Goal: Navigation & Orientation: Find specific page/section

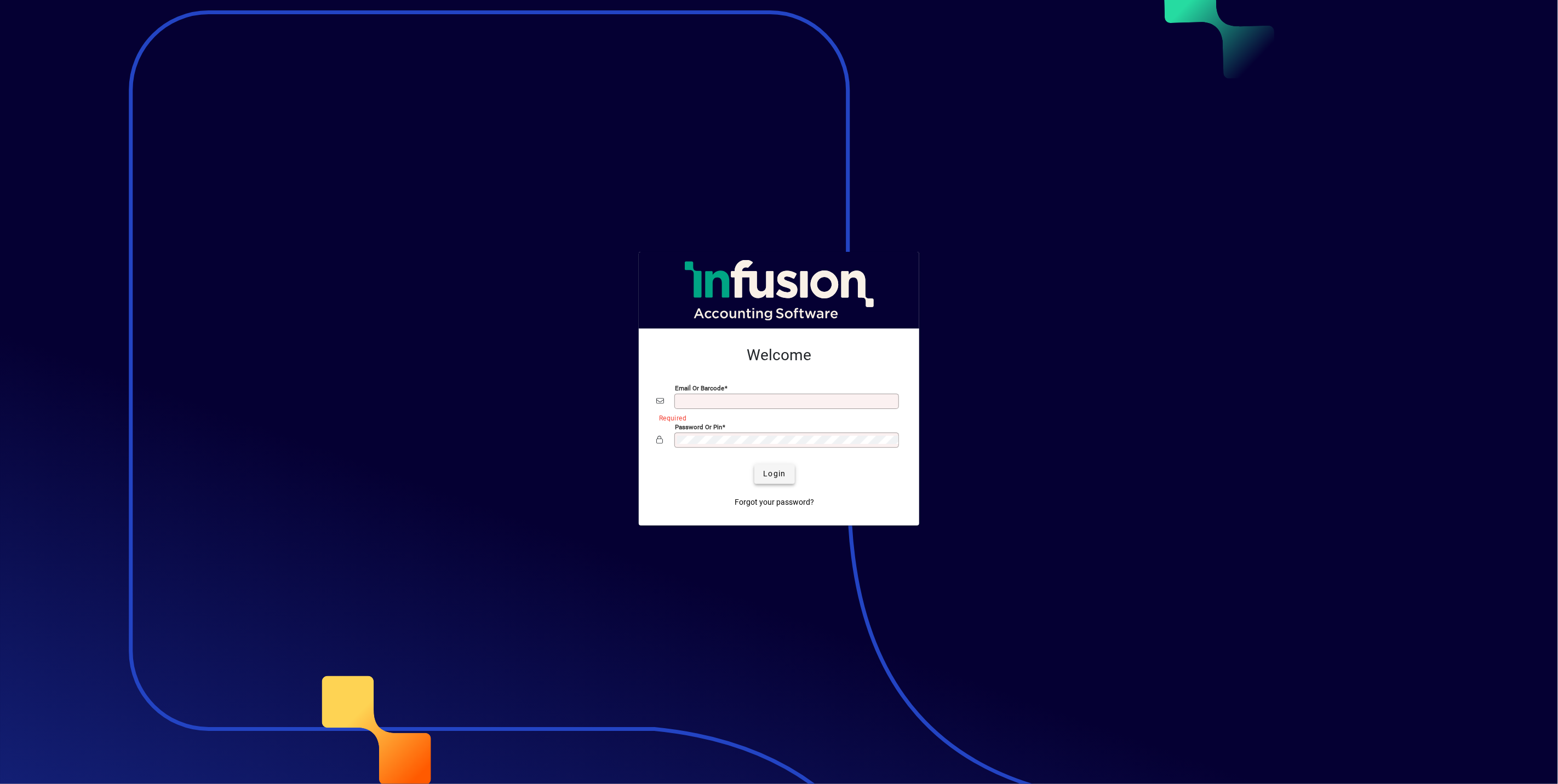
type input "**********"
click at [761, 476] on span "submit" at bounding box center [774, 474] width 40 height 26
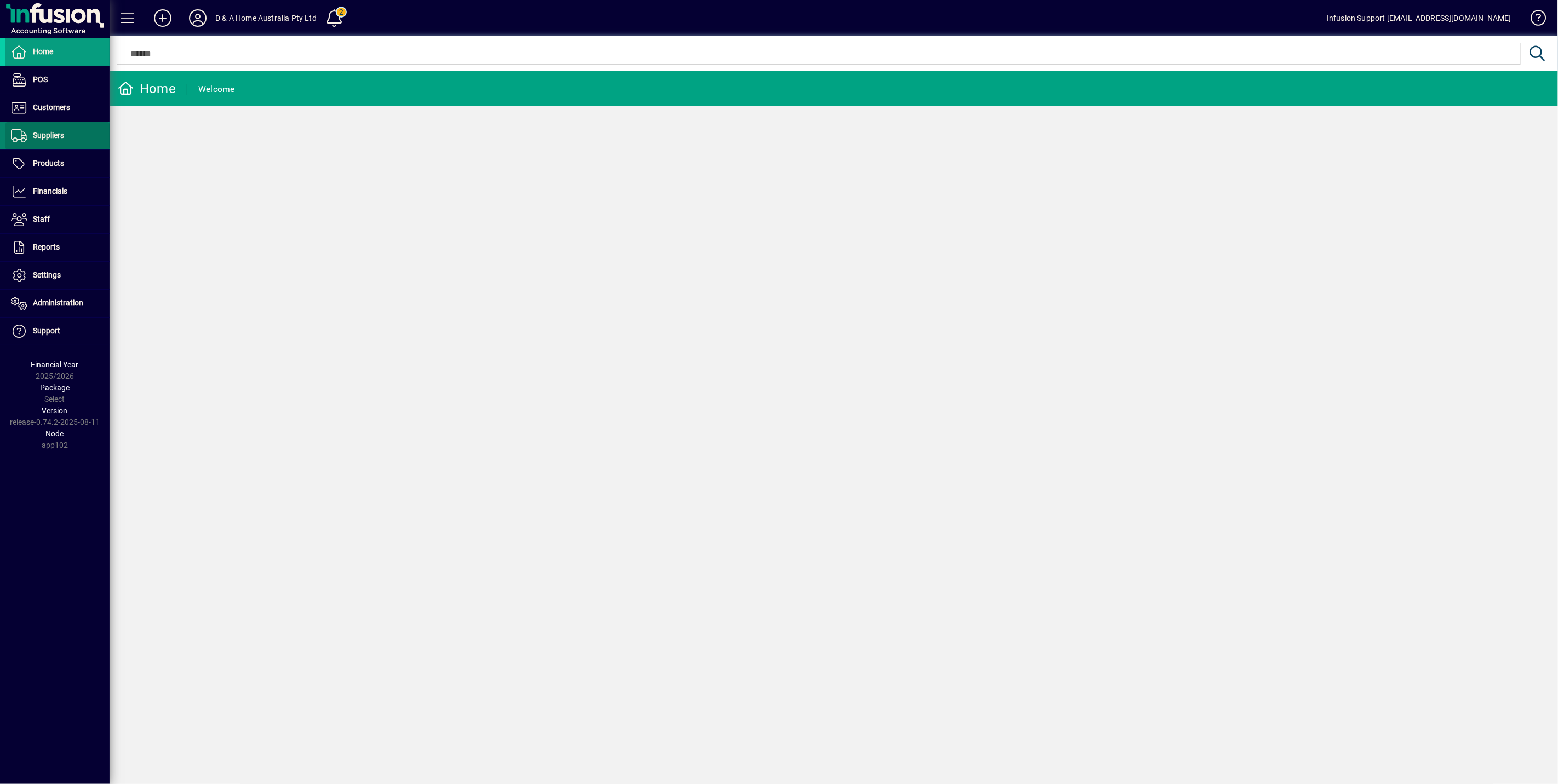
click at [55, 134] on span "Suppliers" at bounding box center [48, 135] width 31 height 8
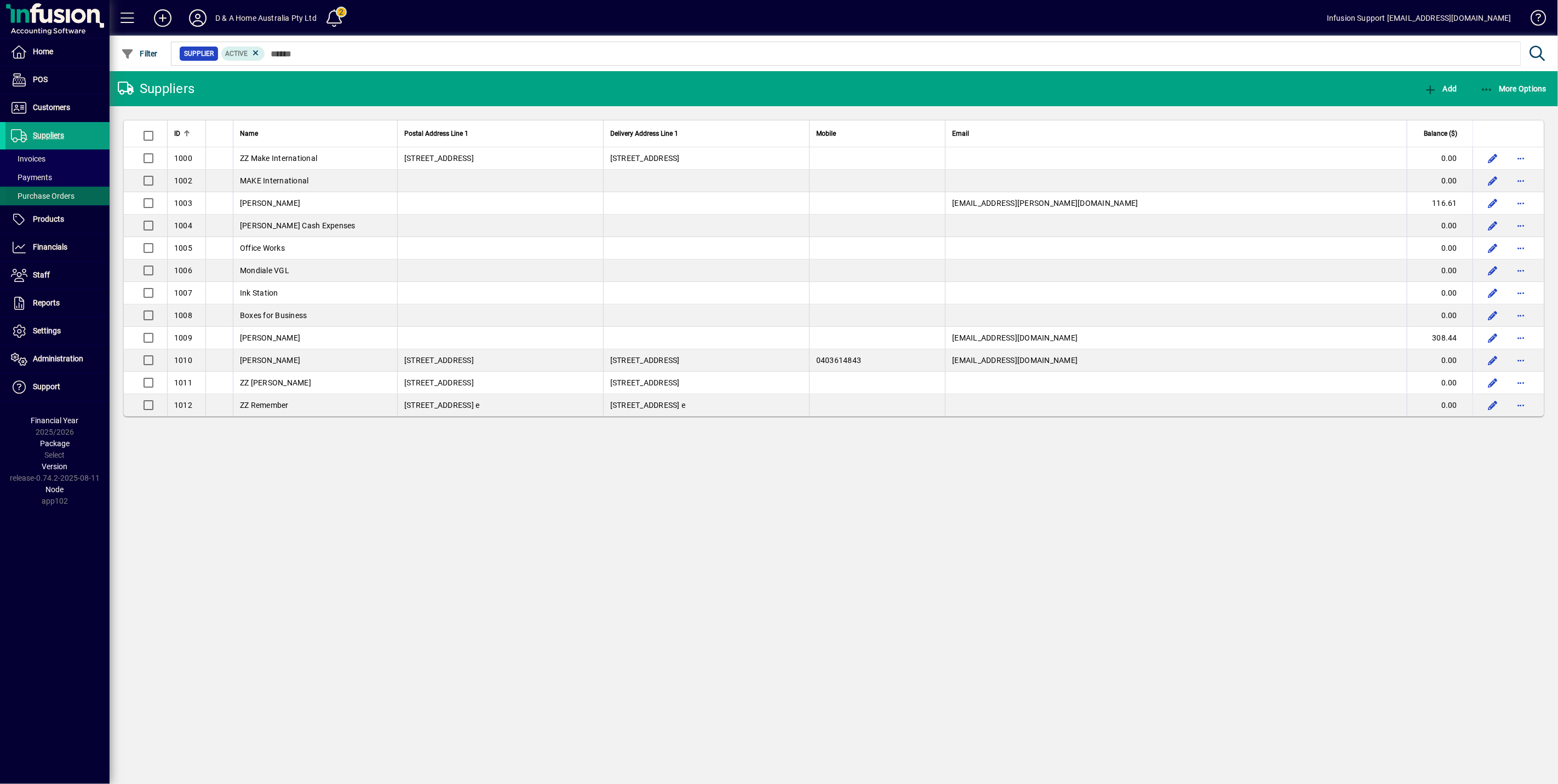
click at [27, 192] on span "Purchase Orders" at bounding box center [42, 196] width 64 height 8
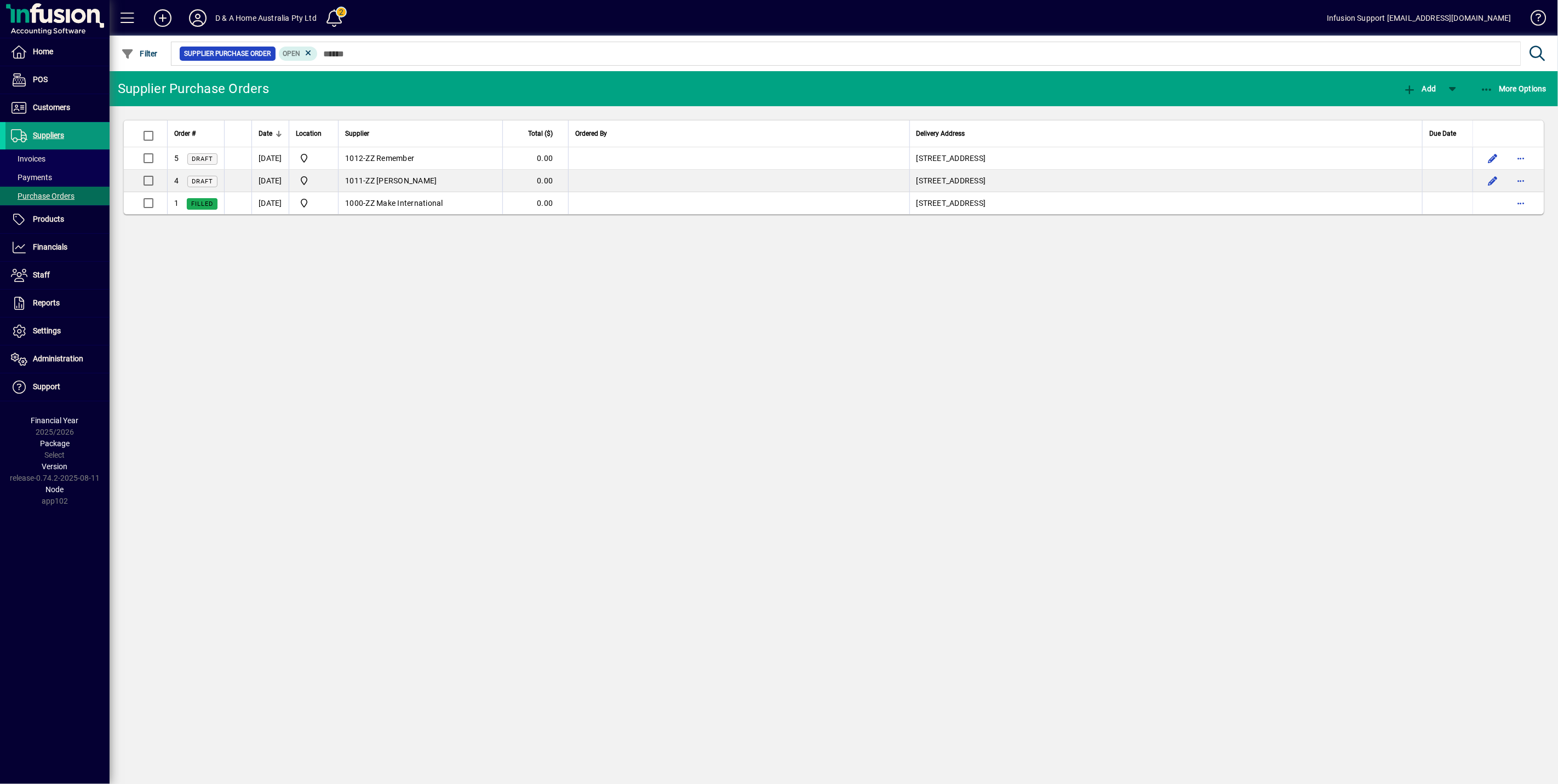
click at [55, 132] on span "Suppliers" at bounding box center [48, 135] width 31 height 8
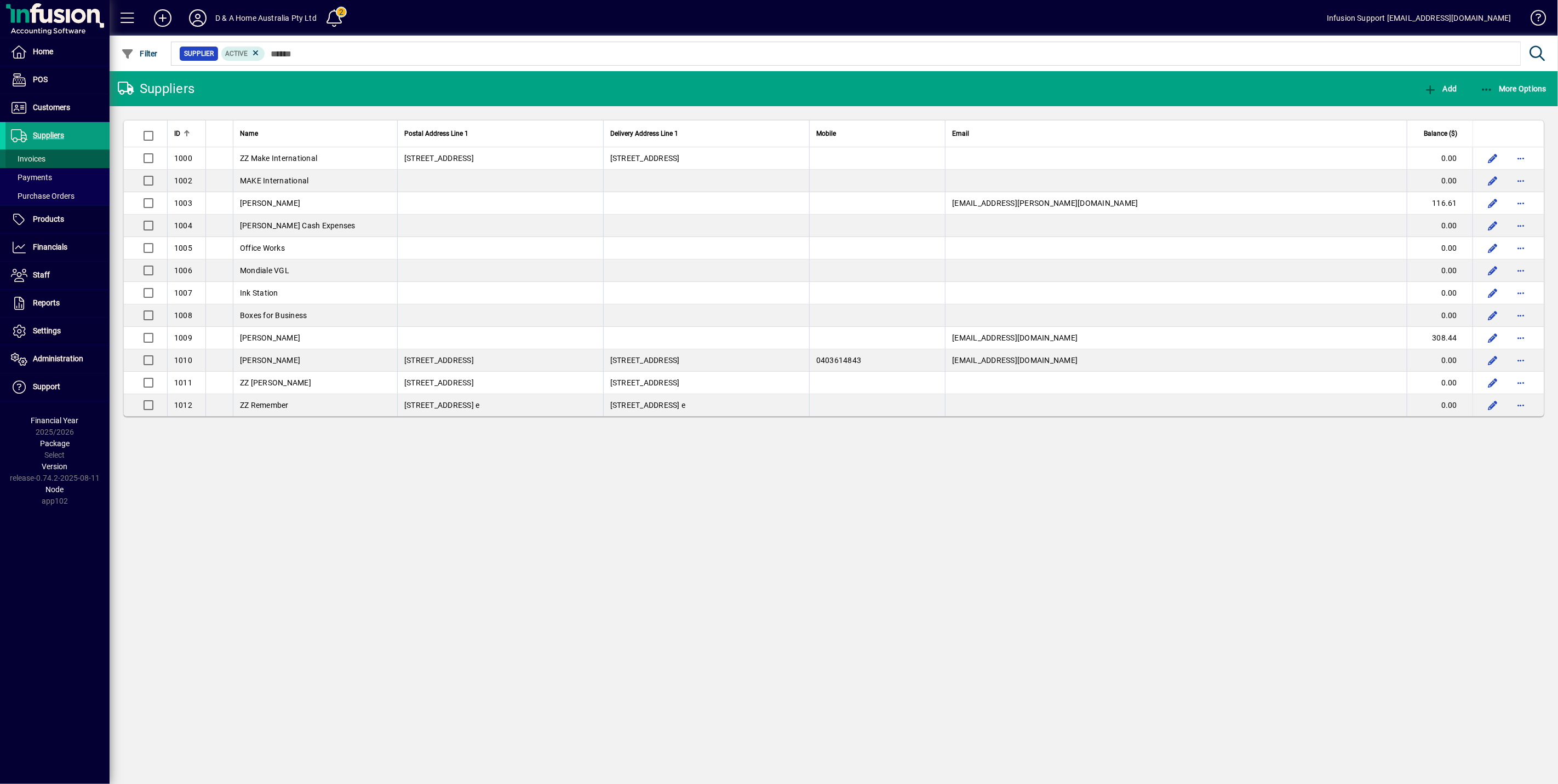
click at [93, 161] on span at bounding box center [57, 158] width 104 height 26
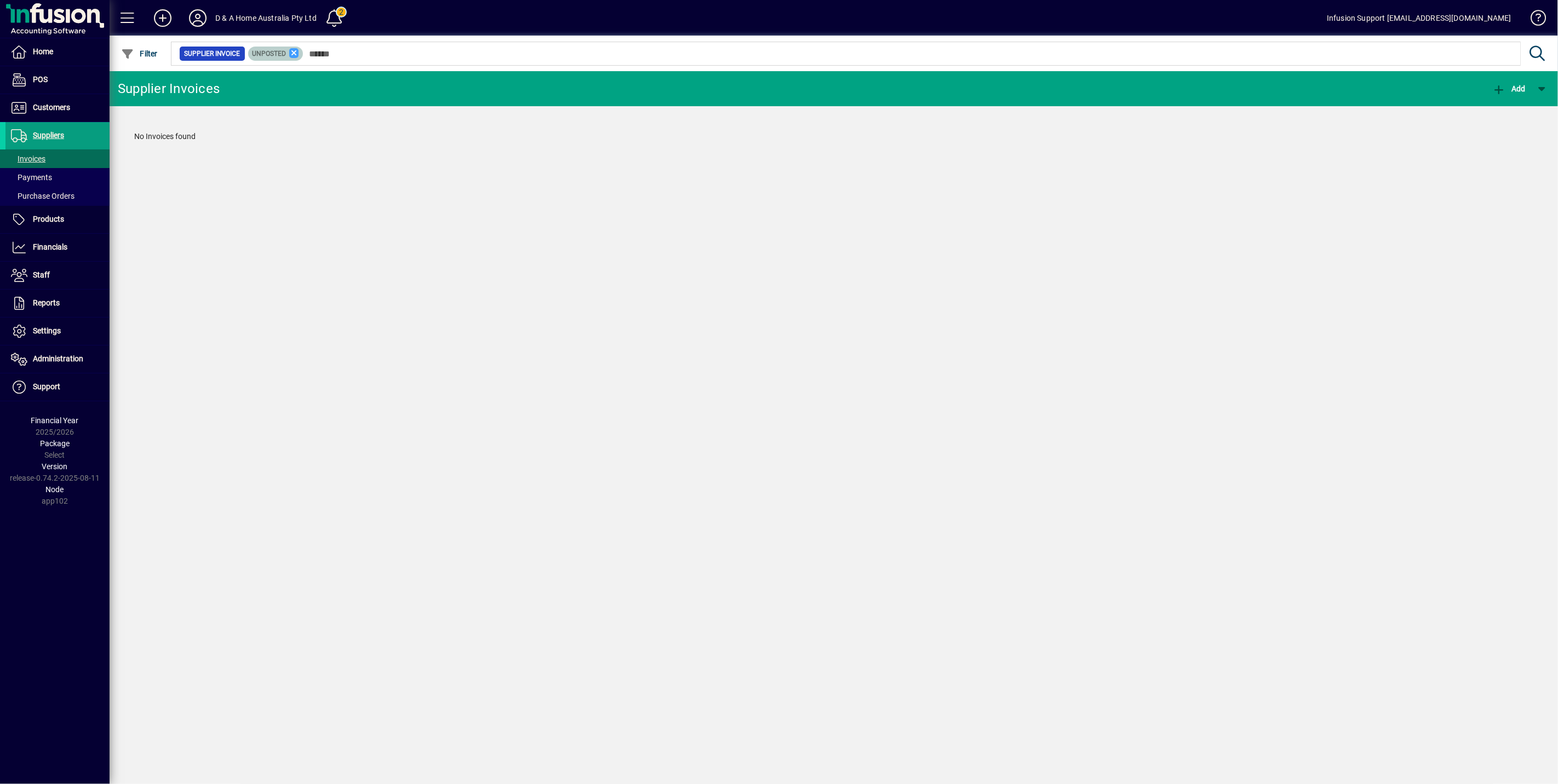
click at [291, 50] on icon at bounding box center [294, 53] width 10 height 10
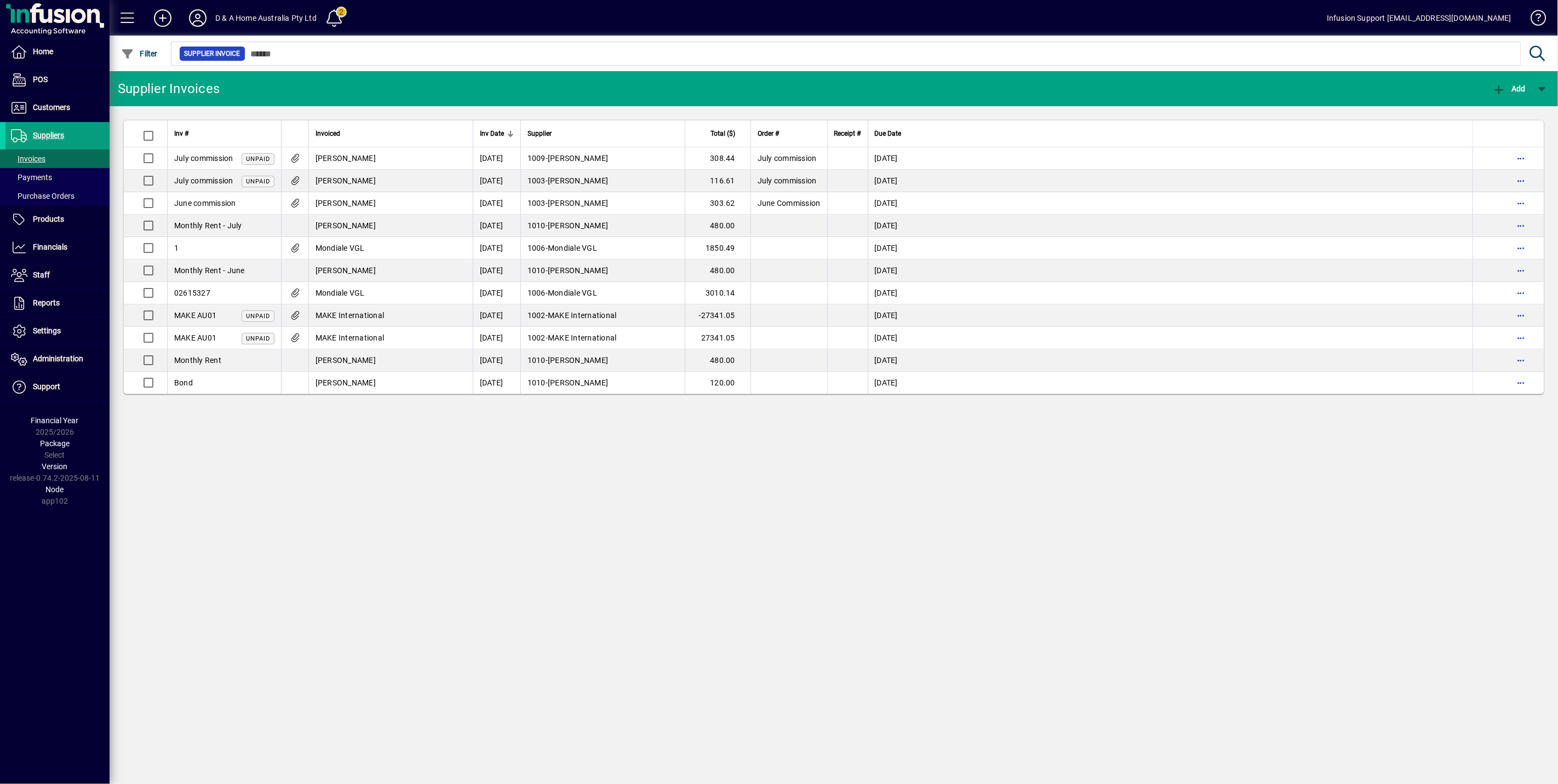
click at [195, 24] on icon at bounding box center [198, 18] width 22 height 18
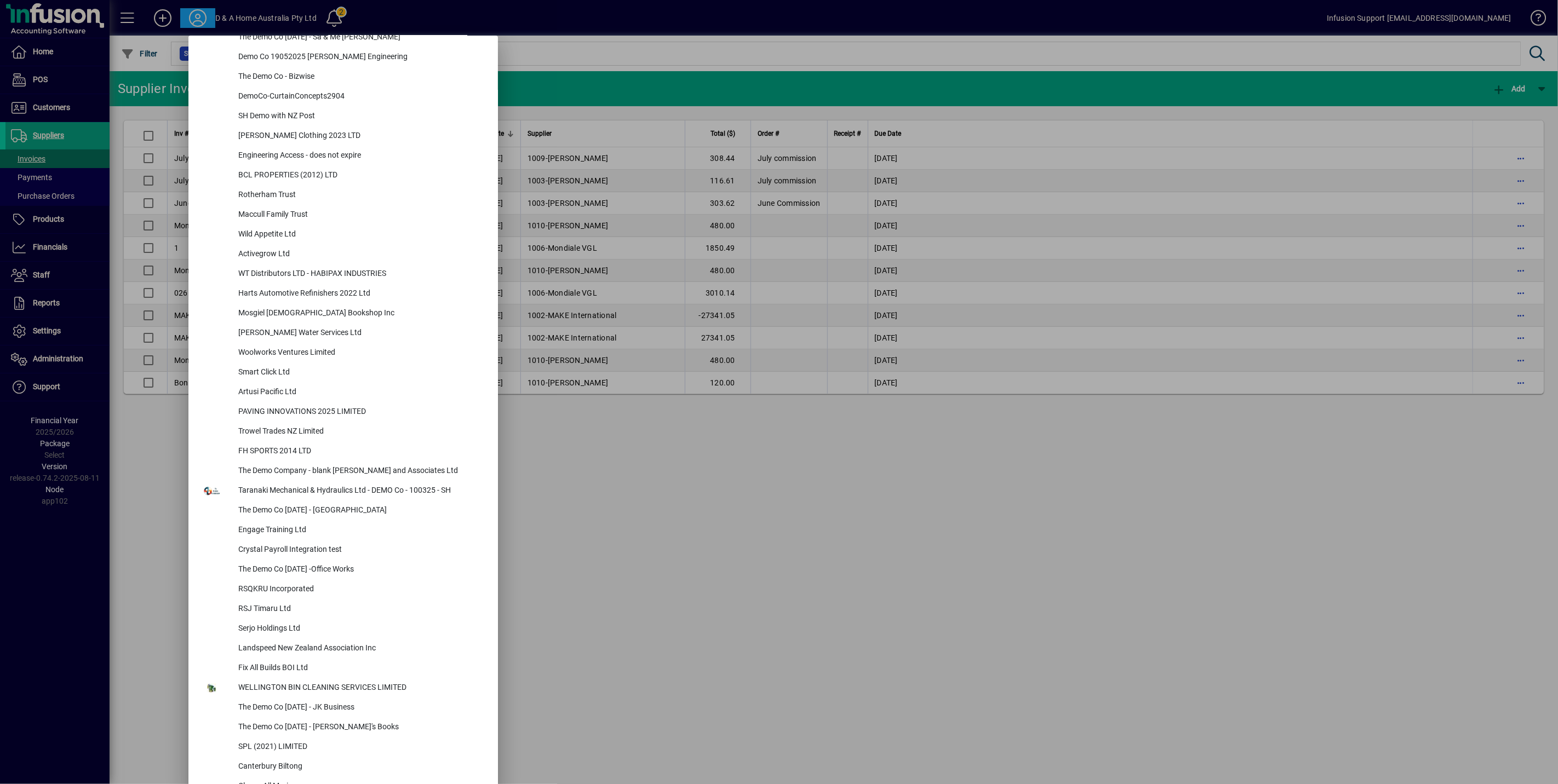
scroll to position [4550, 0]
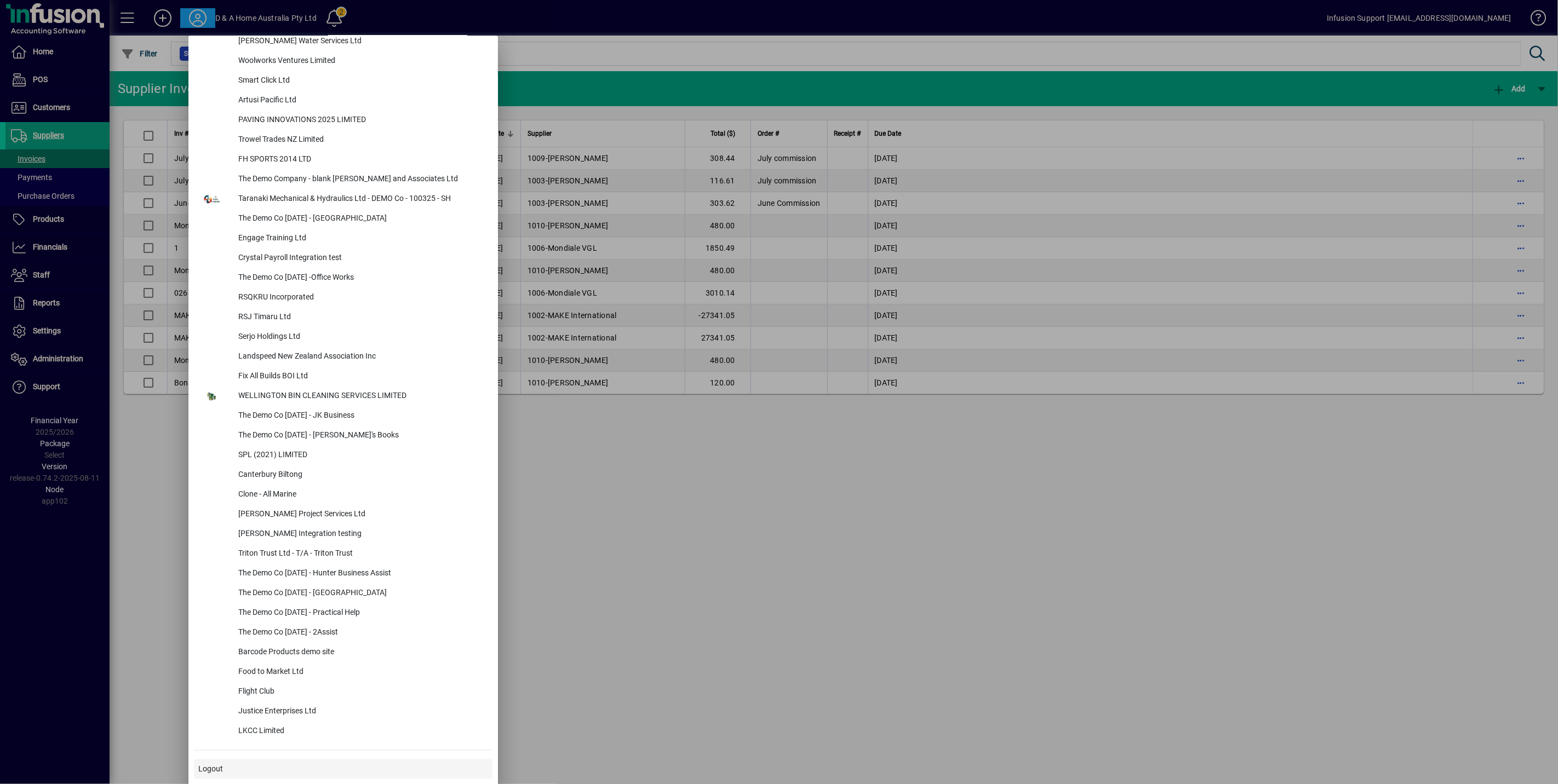
click at [267, 774] on span at bounding box center [344, 769] width 299 height 26
